Goal: Participate in discussion: Engage in conversation with other users on a specific topic

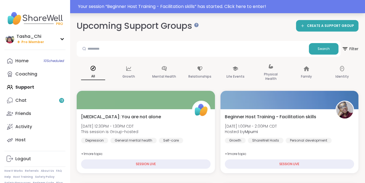
click at [292, 6] on div "Your session “ Beginner Host Training - Facilitation skills ” has started. Clic…" at bounding box center [220, 6] width 284 height 7
